Goal: Task Accomplishment & Management: Use online tool/utility

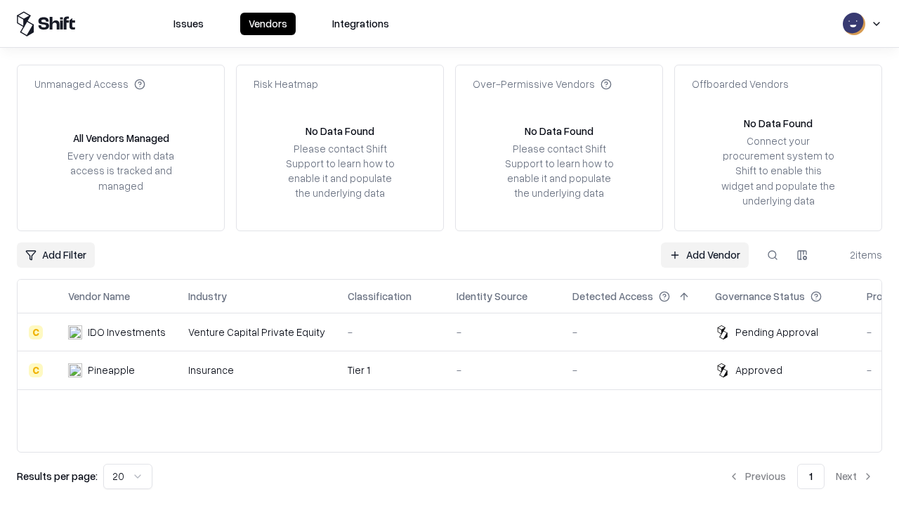
click at [705, 254] on link "Add Vendor" at bounding box center [705, 254] width 88 height 25
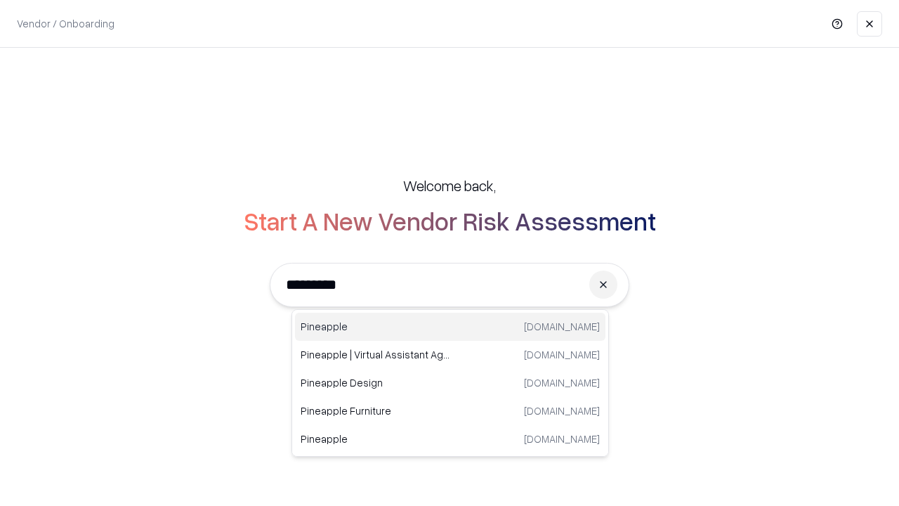
click at [450, 327] on div "Pineapple [DOMAIN_NAME]" at bounding box center [450, 327] width 311 height 28
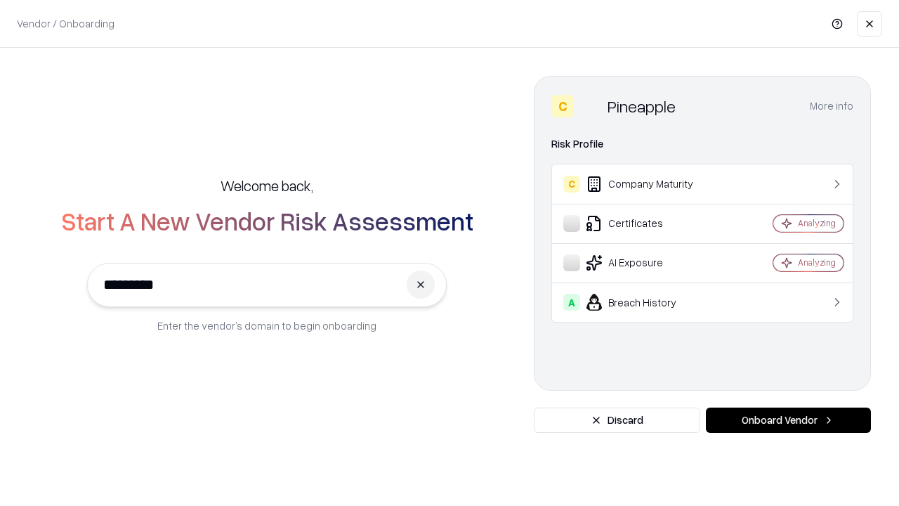
type input "*********"
click at [788, 420] on button "Onboard Vendor" at bounding box center [788, 420] width 165 height 25
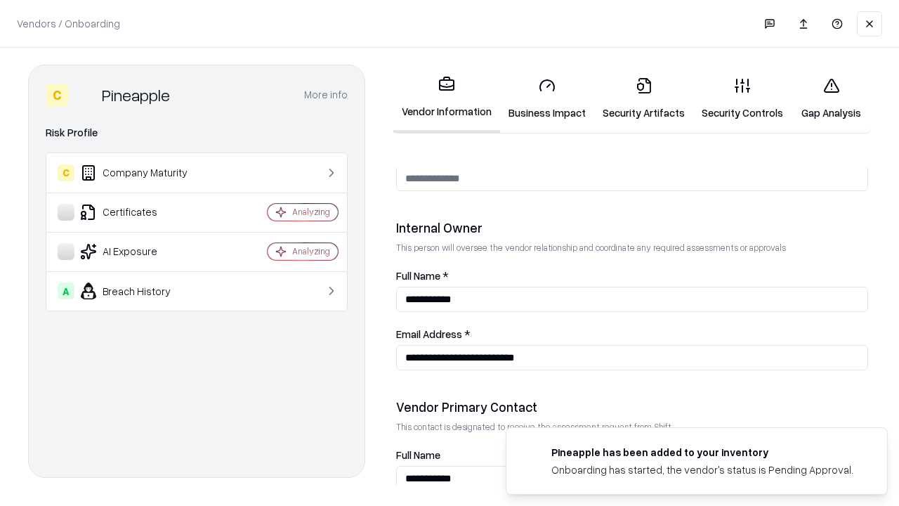
scroll to position [728, 0]
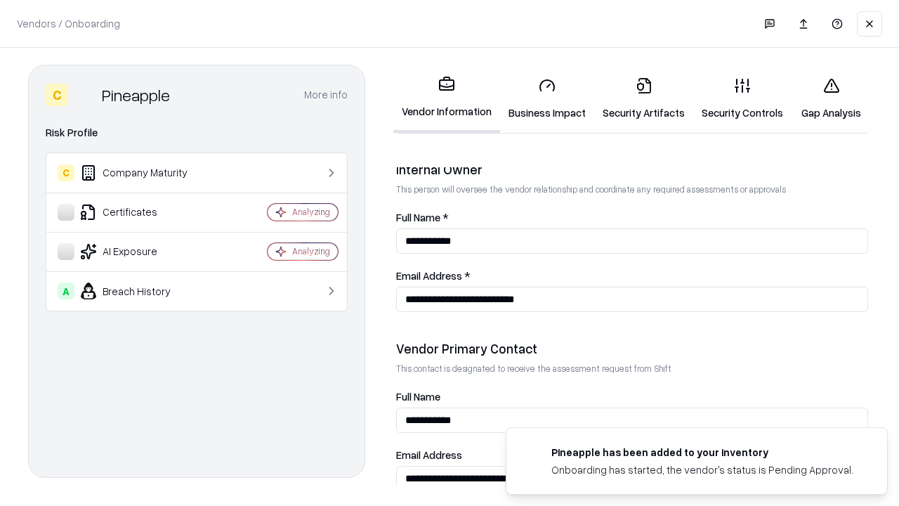
click at [831, 98] on link "Gap Analysis" at bounding box center [831, 98] width 79 height 65
